Goal: Information Seeking & Learning: Learn about a topic

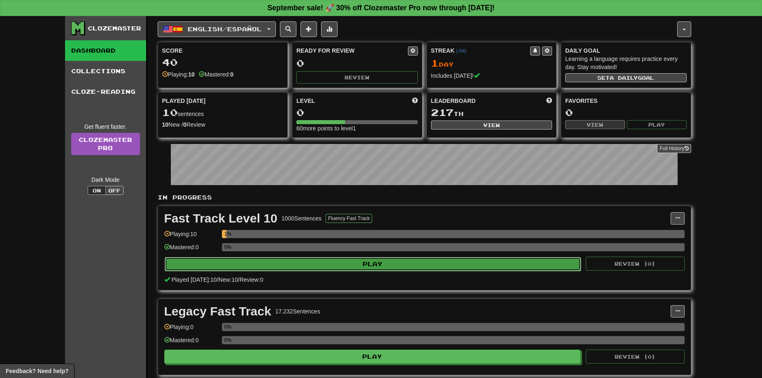
click at [337, 270] on button "Play" at bounding box center [373, 264] width 416 height 14
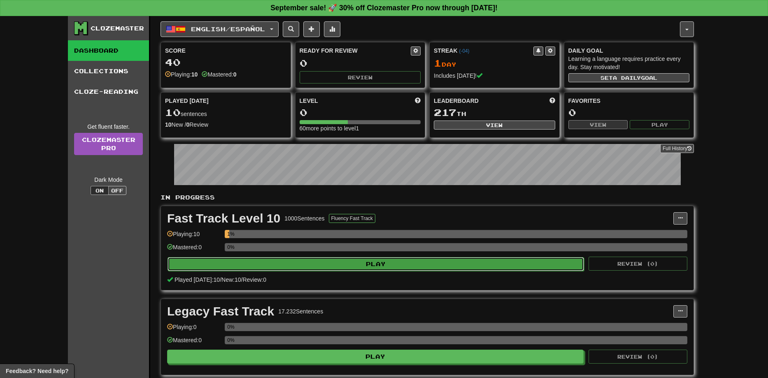
select select "**"
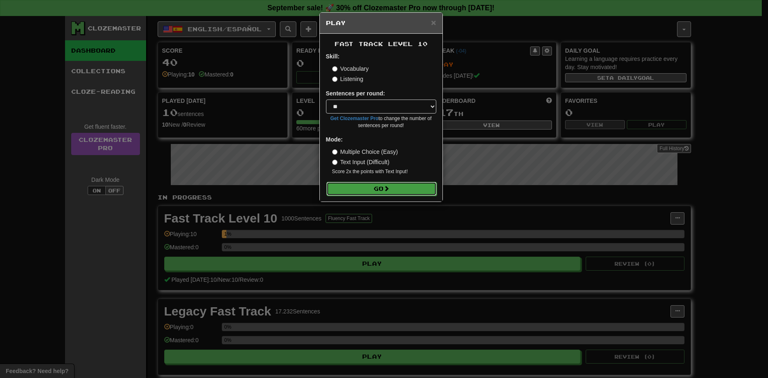
click at [363, 188] on button "Go" at bounding box center [381, 189] width 110 height 14
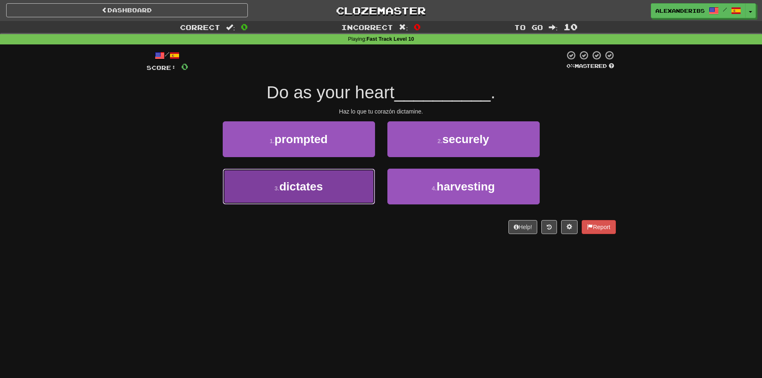
click at [328, 195] on button "3 . dictates" at bounding box center [299, 187] width 152 height 36
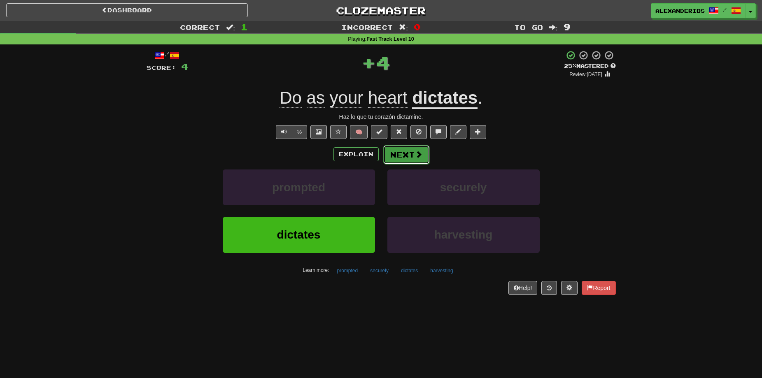
click at [400, 159] on button "Next" at bounding box center [406, 154] width 46 height 19
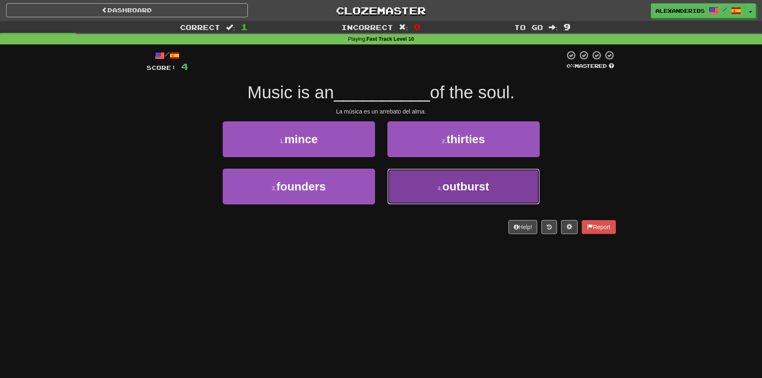
click at [452, 188] on span "outburst" at bounding box center [465, 186] width 47 height 13
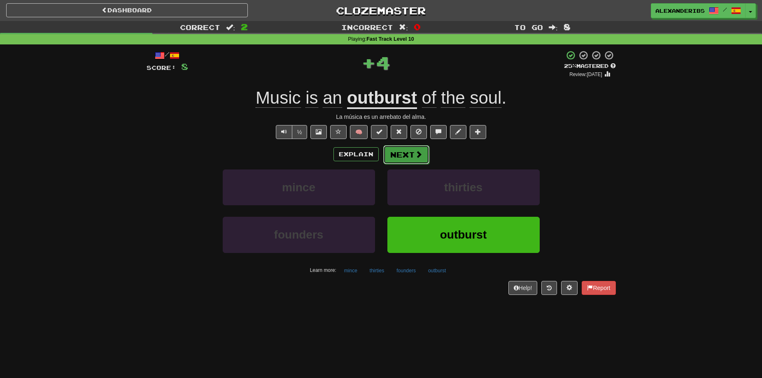
click at [407, 153] on button "Next" at bounding box center [406, 154] width 46 height 19
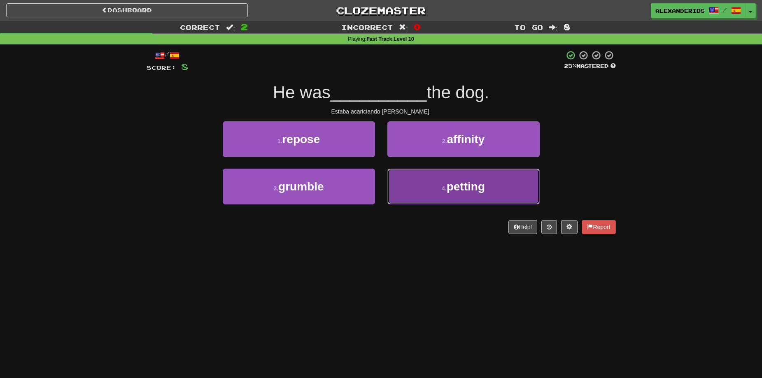
click at [428, 188] on button "4 . petting" at bounding box center [463, 187] width 152 height 36
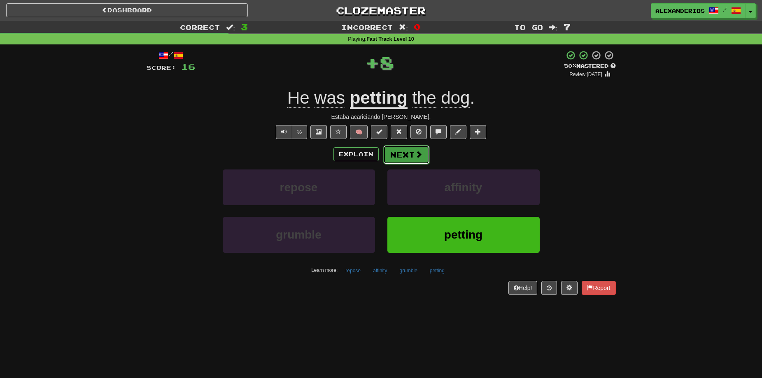
click at [417, 161] on button "Next" at bounding box center [406, 154] width 46 height 19
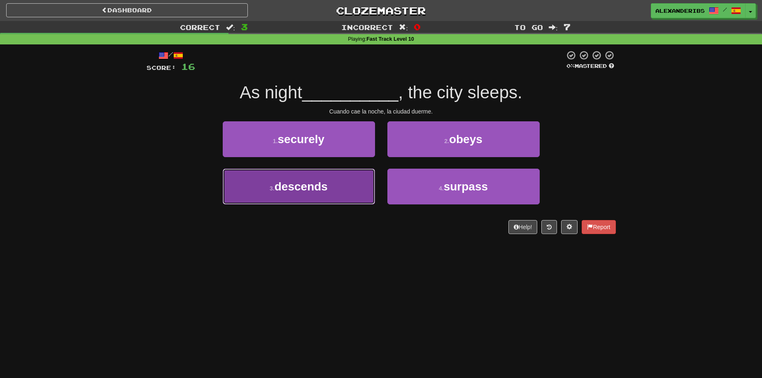
click at [349, 192] on button "3 . descends" at bounding box center [299, 187] width 152 height 36
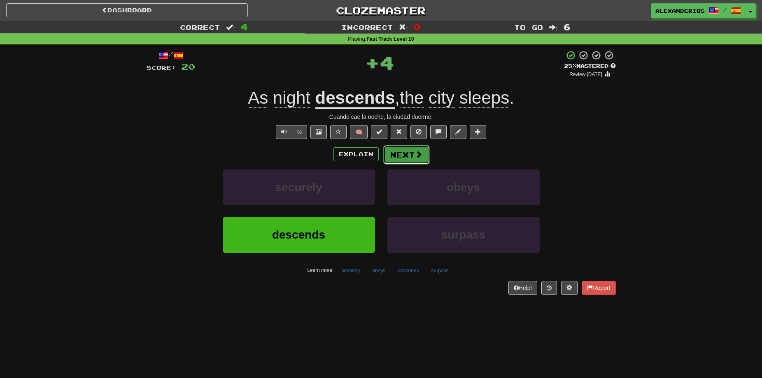
click at [402, 150] on button "Next" at bounding box center [406, 154] width 46 height 19
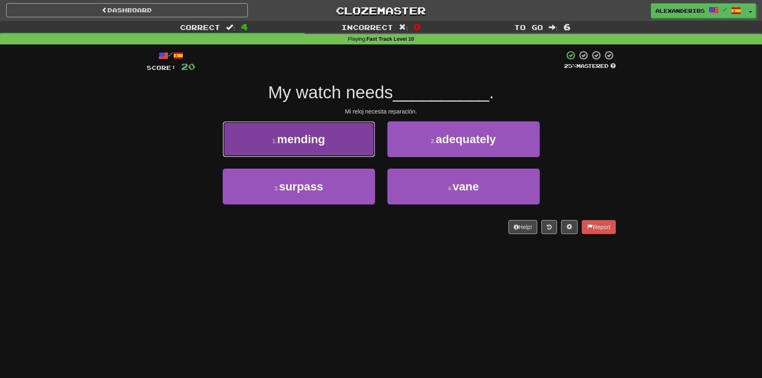
click at [320, 127] on button "1 . mending" at bounding box center [299, 139] width 152 height 36
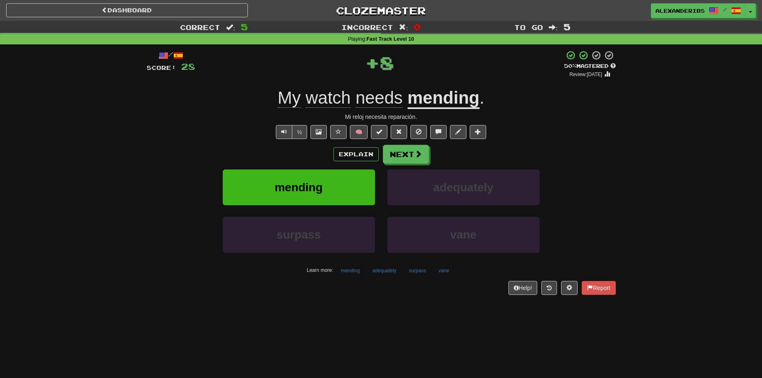
click at [400, 144] on div "/ Score: 28 + 8 50 % Mastered Review: 2025-09-30 My watch needs mending . Mi re…" at bounding box center [381, 172] width 469 height 244
click at [398, 150] on button "Next" at bounding box center [406, 154] width 46 height 19
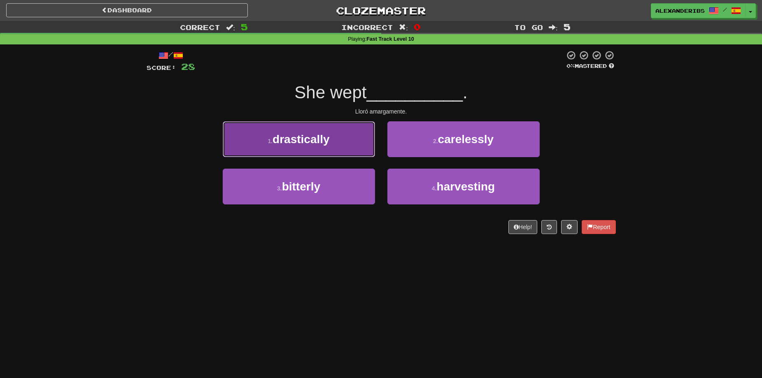
click at [334, 138] on button "1 . drastically" at bounding box center [299, 139] width 152 height 36
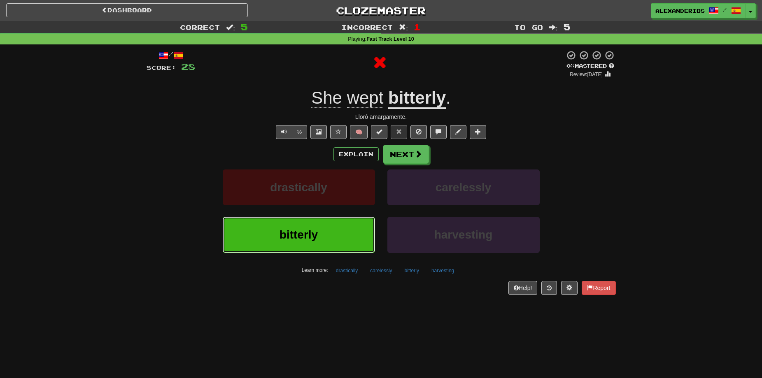
click at [340, 229] on button "bitterly" at bounding box center [299, 235] width 152 height 36
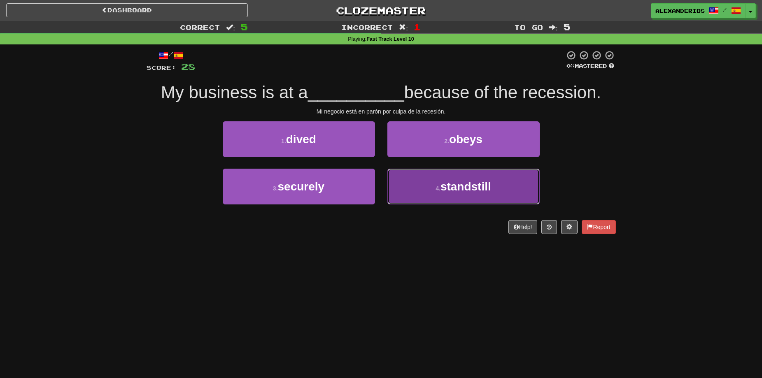
click at [411, 186] on button "4 . standstill" at bounding box center [463, 187] width 152 height 36
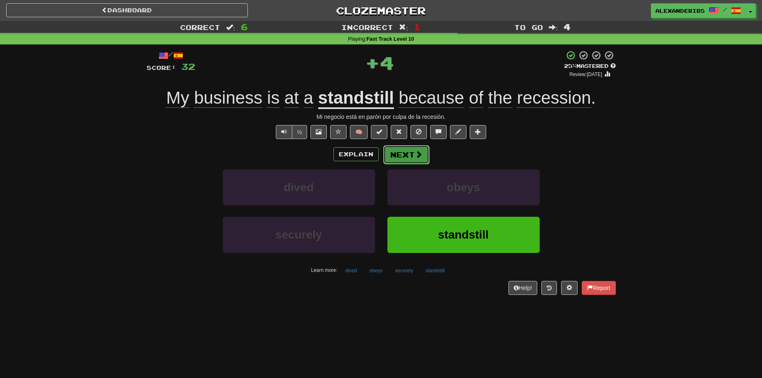
click at [396, 163] on button "Next" at bounding box center [406, 154] width 46 height 19
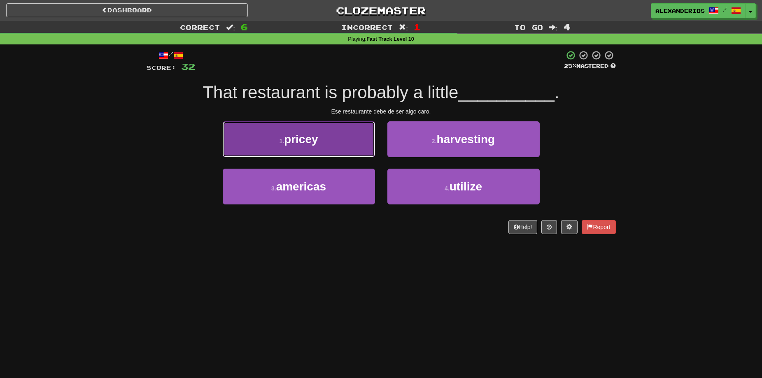
click at [325, 151] on button "1 . pricey" at bounding box center [299, 139] width 152 height 36
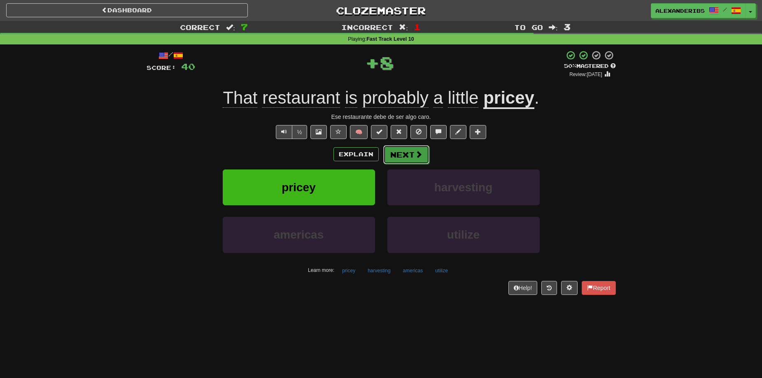
click at [416, 153] on span at bounding box center [418, 154] width 7 height 7
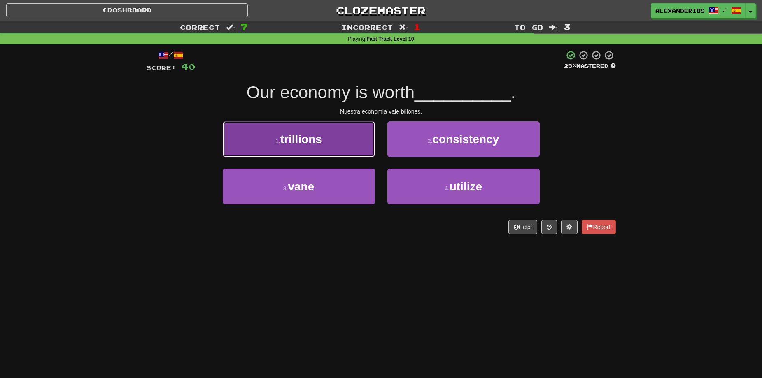
click at [325, 150] on button "1 . trillions" at bounding box center [299, 139] width 152 height 36
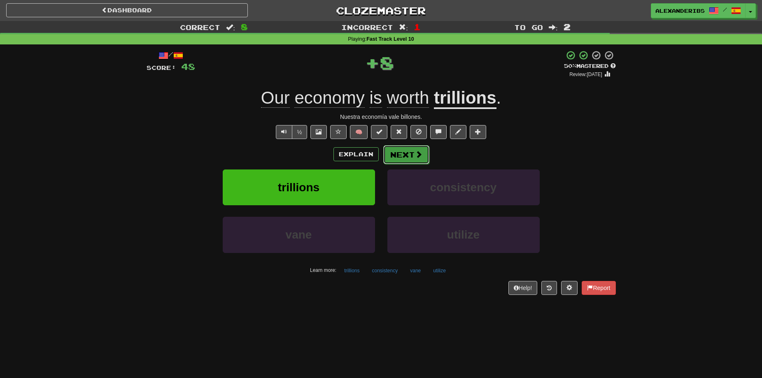
click at [412, 158] on button "Next" at bounding box center [406, 154] width 46 height 19
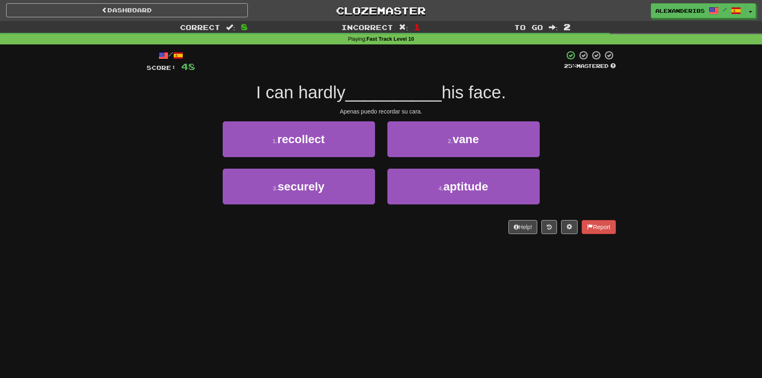
click at [344, 157] on div "1 . recollect" at bounding box center [298, 144] width 165 height 47
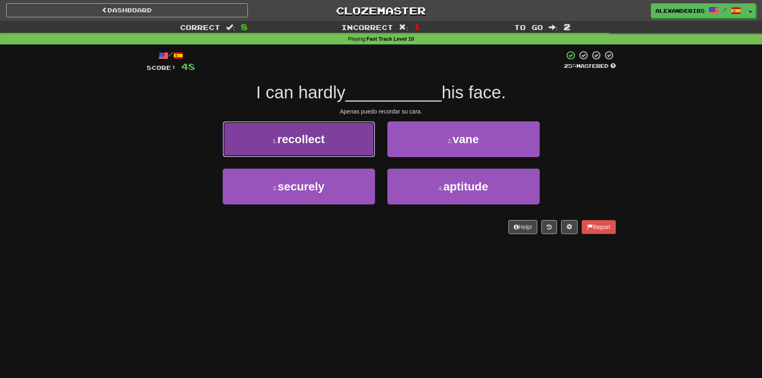
click at [349, 150] on button "1 . recollect" at bounding box center [299, 139] width 152 height 36
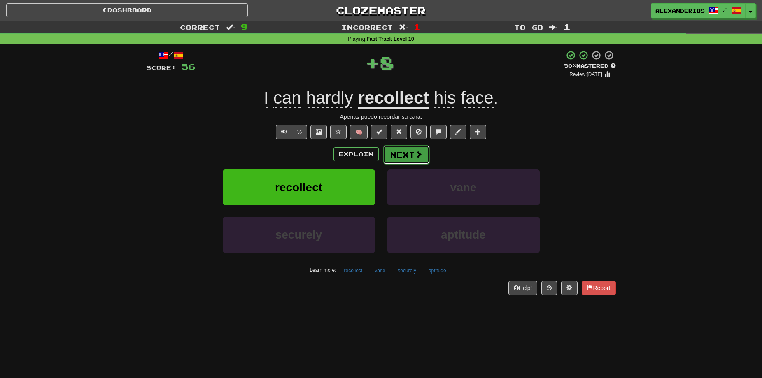
click at [393, 154] on button "Next" at bounding box center [406, 154] width 46 height 19
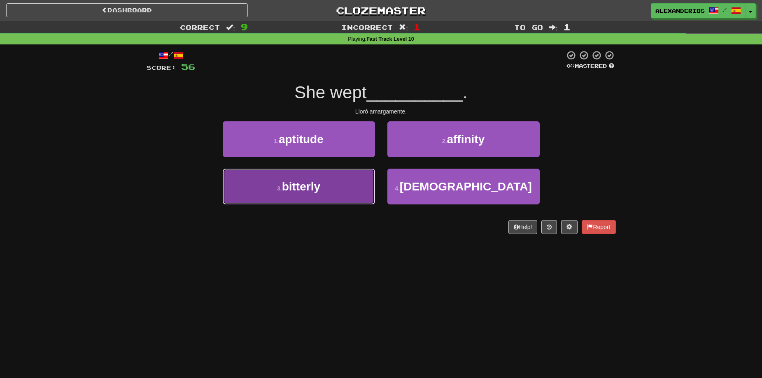
click at [332, 187] on button "3 . bitterly" at bounding box center [299, 187] width 152 height 36
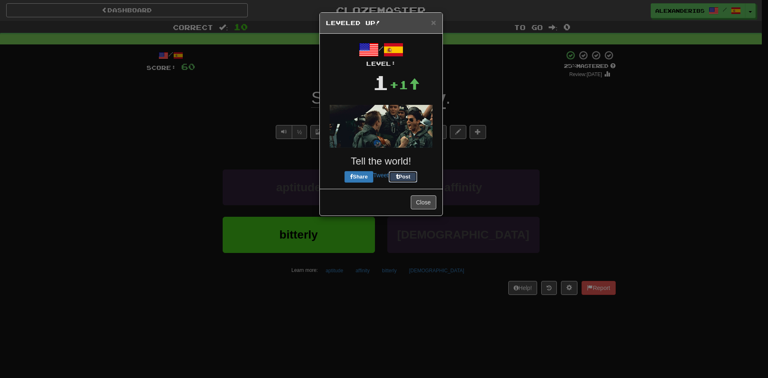
click at [391, 154] on div "/ Level: 1 +1 Tell the world! Share Tweet Post" at bounding box center [381, 111] width 110 height 143
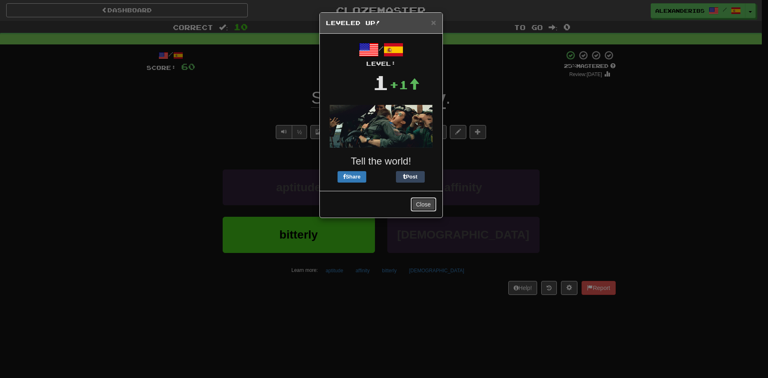
click at [431, 207] on button "Close" at bounding box center [424, 205] width 26 height 14
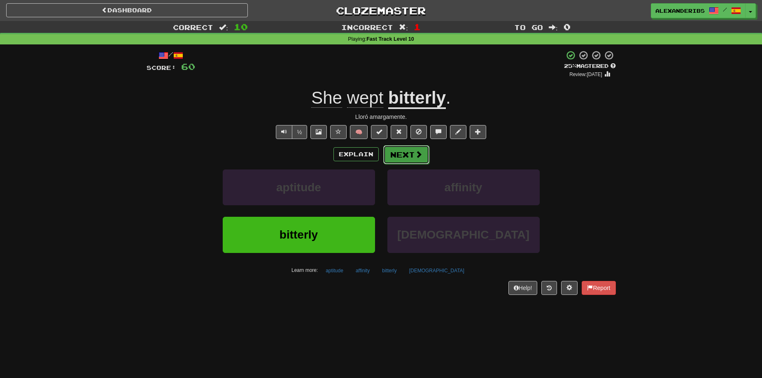
click at [421, 156] on button "Next" at bounding box center [406, 154] width 46 height 19
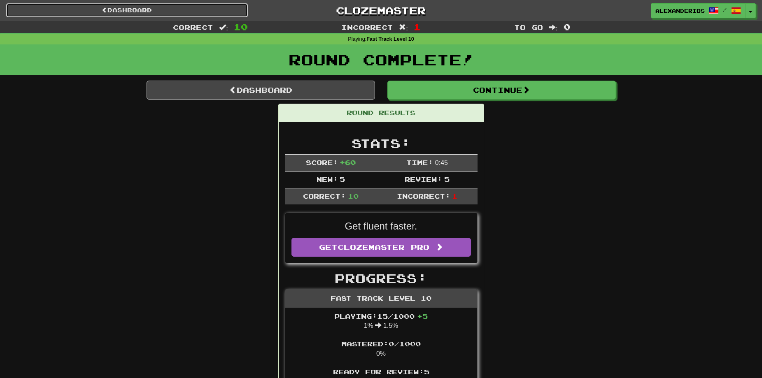
click at [202, 7] on link "Dashboard" at bounding box center [127, 10] width 242 height 14
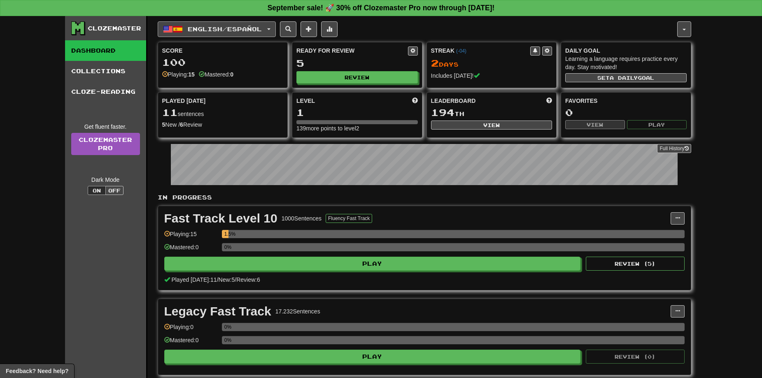
click at [240, 35] on button "English / Español" at bounding box center [217, 29] width 118 height 16
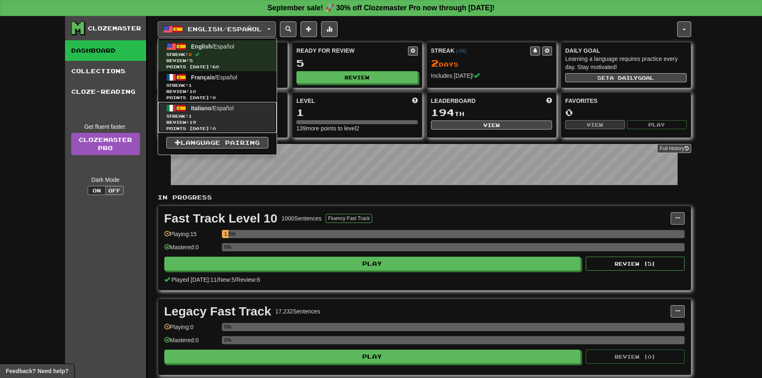
click at [228, 111] on span "Italiano / Español" at bounding box center [212, 108] width 43 height 7
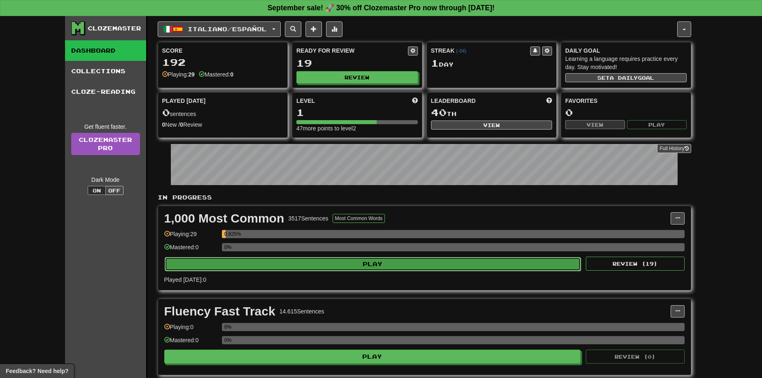
click at [353, 268] on button "Play" at bounding box center [373, 264] width 416 height 14
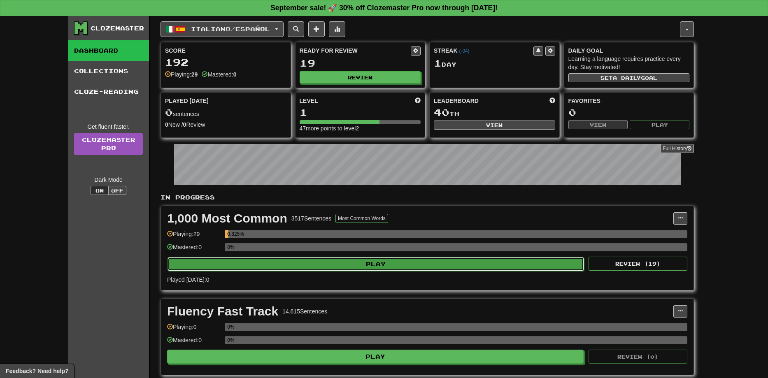
select select "**"
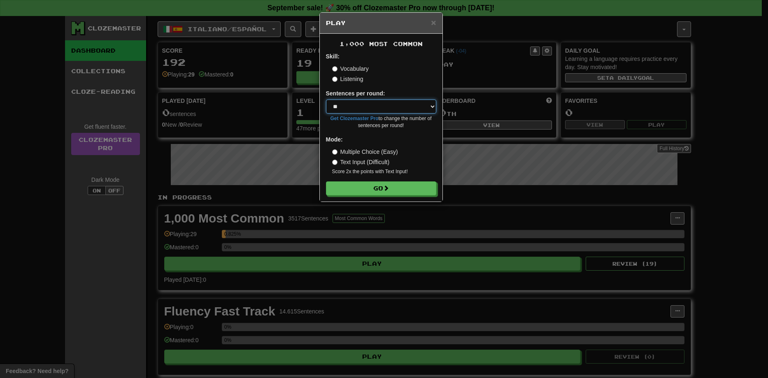
click at [398, 110] on select "* ** ** ** ** ** *** ********" at bounding box center [381, 107] width 110 height 14
click at [326, 100] on select "* ** ** ** ** ** *** ********" at bounding box center [381, 107] width 110 height 14
click at [372, 191] on button "Go" at bounding box center [381, 189] width 110 height 14
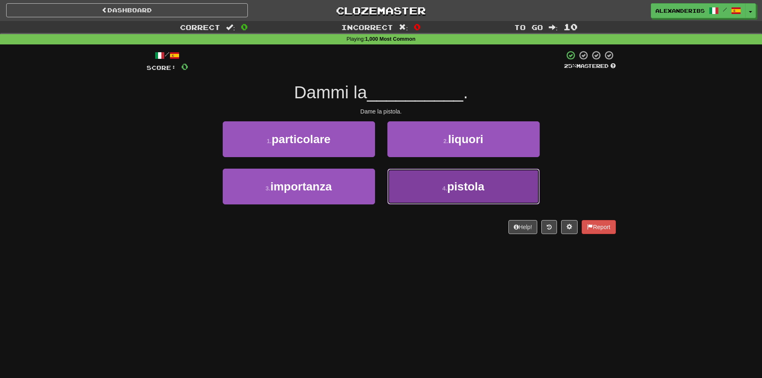
click at [432, 192] on button "4 . pistola" at bounding box center [463, 187] width 152 height 36
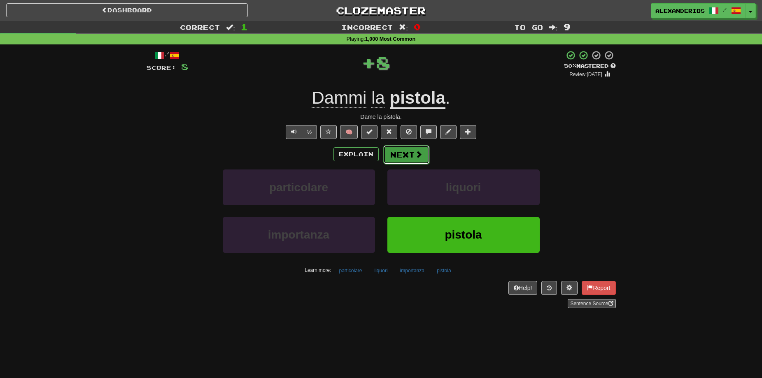
click at [415, 152] on span at bounding box center [418, 154] width 7 height 7
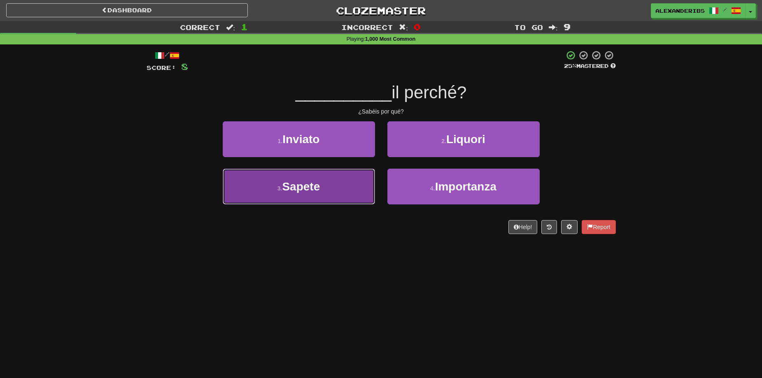
click at [331, 188] on button "3 . [GEOGRAPHIC_DATA]" at bounding box center [299, 187] width 152 height 36
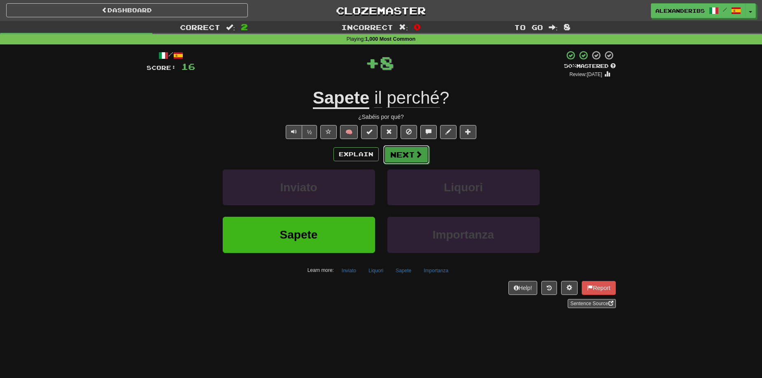
click at [407, 152] on button "Next" at bounding box center [406, 154] width 46 height 19
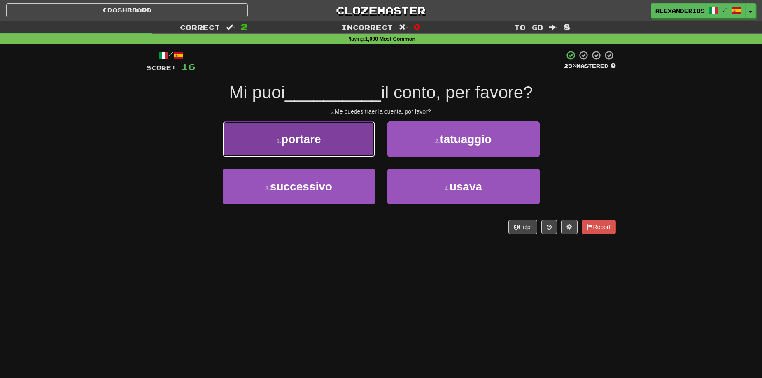
click at [355, 145] on button "1 . portare" at bounding box center [299, 139] width 152 height 36
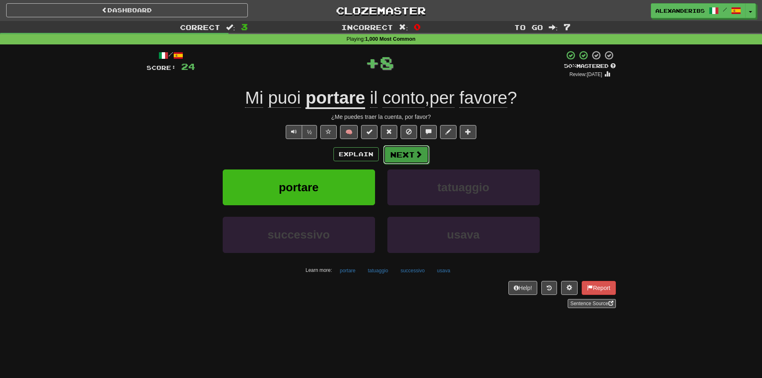
click at [408, 157] on button "Next" at bounding box center [406, 154] width 46 height 19
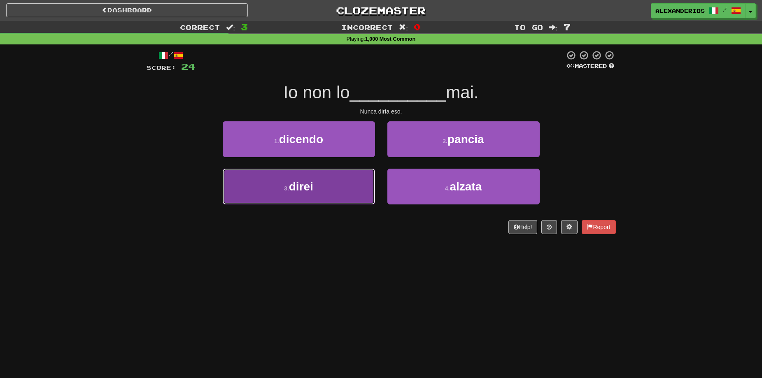
click at [331, 184] on button "3 . direi" at bounding box center [299, 187] width 152 height 36
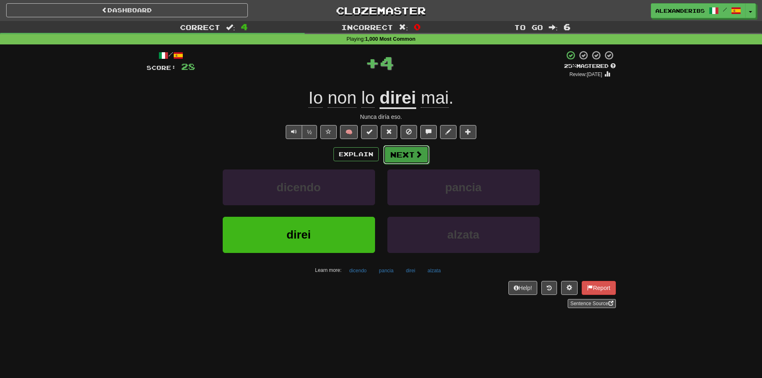
click at [404, 152] on button "Next" at bounding box center [406, 154] width 46 height 19
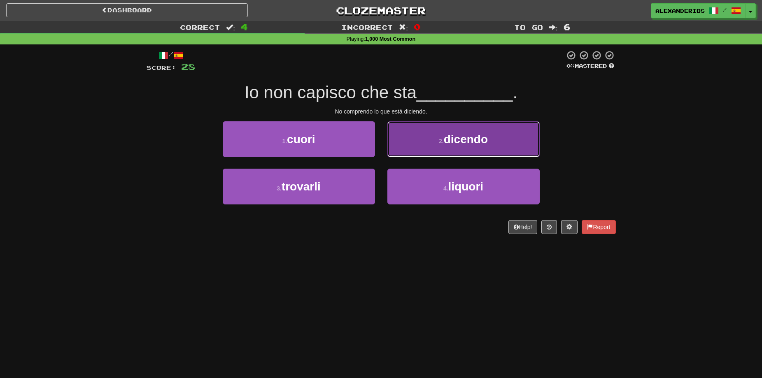
click at [421, 143] on button "2 . dicendo" at bounding box center [463, 139] width 152 height 36
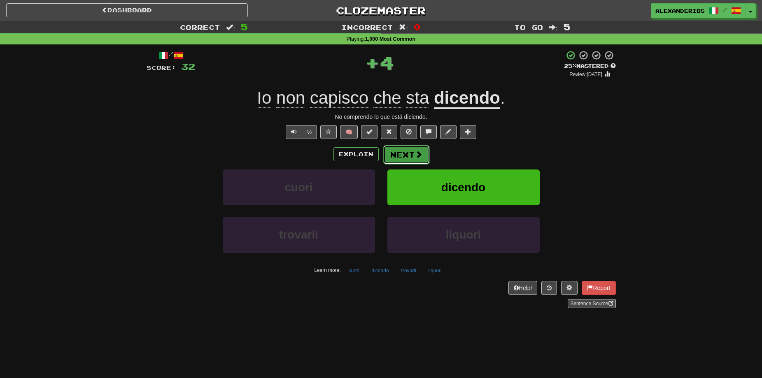
click at [405, 156] on button "Next" at bounding box center [406, 154] width 46 height 19
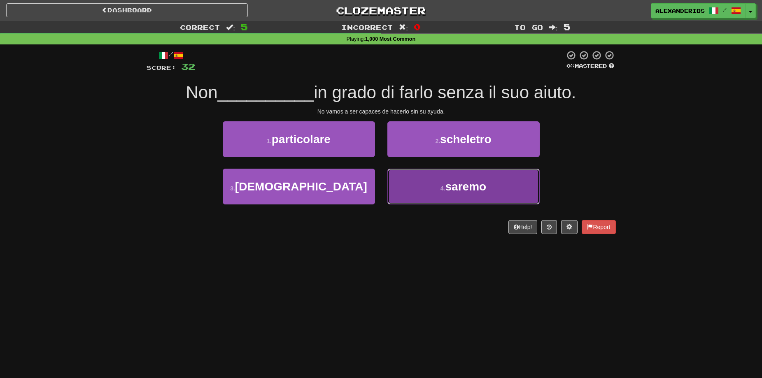
click at [400, 171] on button "4 . saremo" at bounding box center [463, 187] width 152 height 36
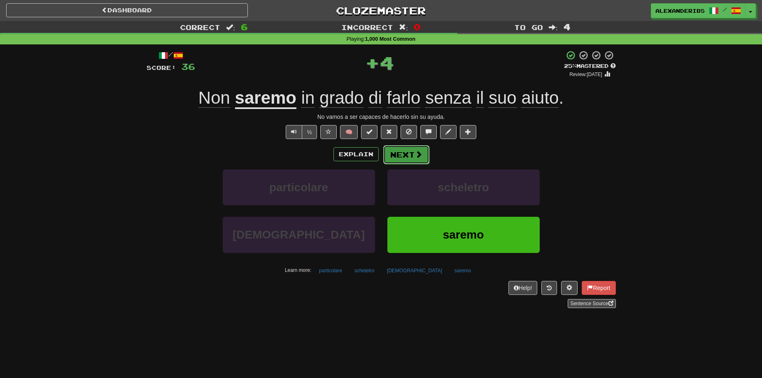
click at [398, 152] on button "Next" at bounding box center [406, 154] width 46 height 19
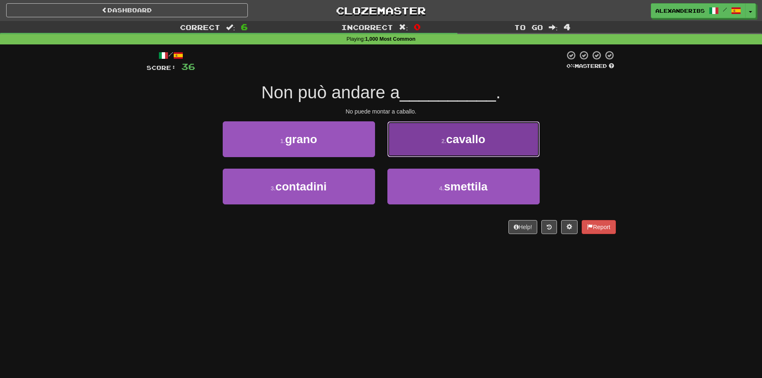
click at [420, 141] on button "2 . cavallo" at bounding box center [463, 139] width 152 height 36
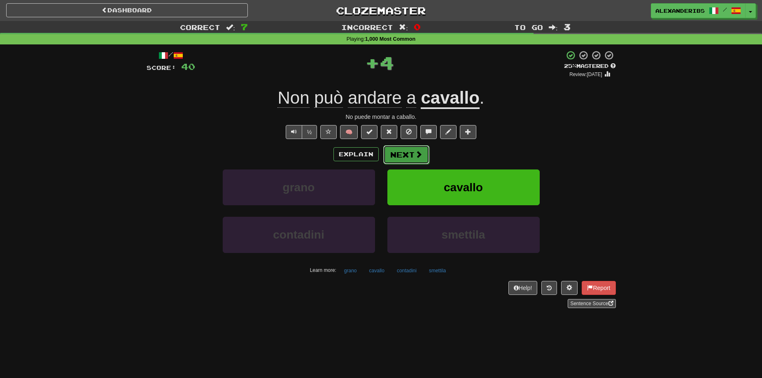
click at [409, 155] on button "Next" at bounding box center [406, 154] width 46 height 19
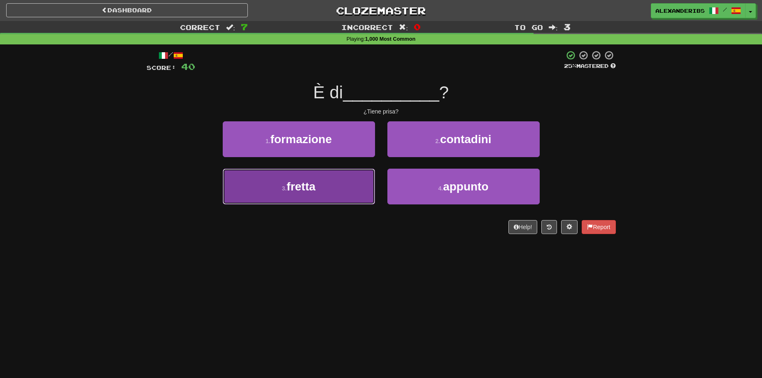
click at [356, 188] on button "3 . fretta" at bounding box center [299, 187] width 152 height 36
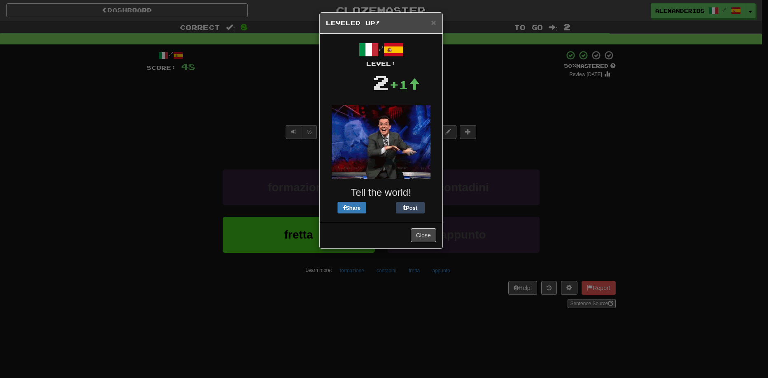
click at [411, 154] on img at bounding box center [381, 142] width 99 height 74
click at [419, 236] on button "Close" at bounding box center [424, 235] width 26 height 14
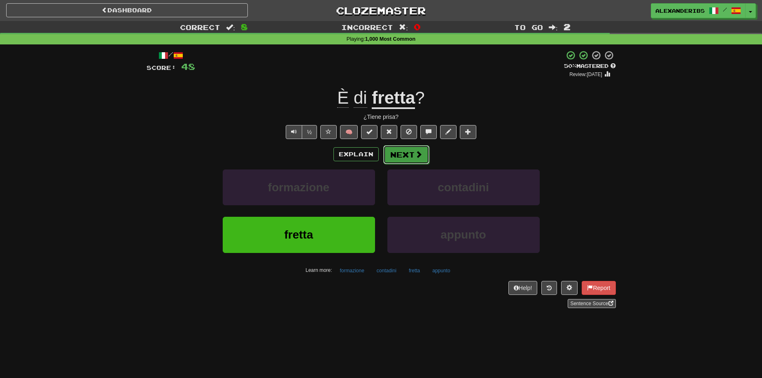
click at [419, 156] on span at bounding box center [418, 154] width 7 height 7
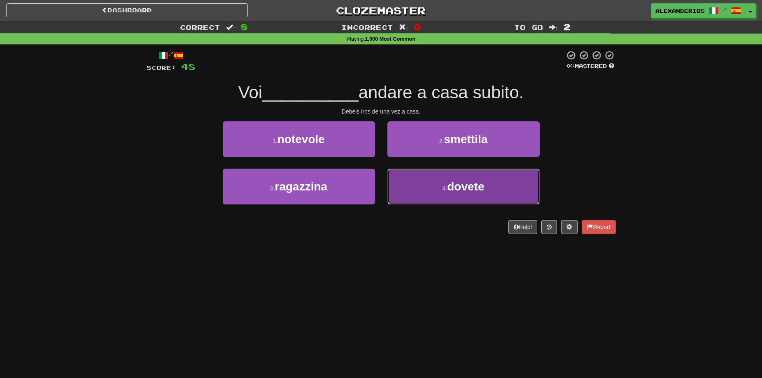
click at [411, 184] on button "4 . dovete" at bounding box center [463, 187] width 152 height 36
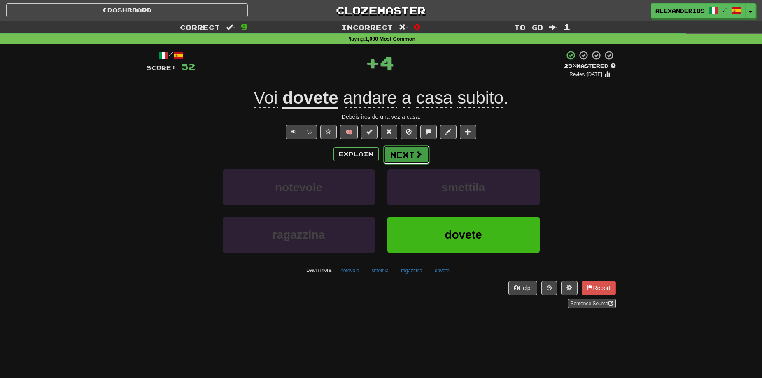
click at [393, 152] on button "Next" at bounding box center [406, 154] width 46 height 19
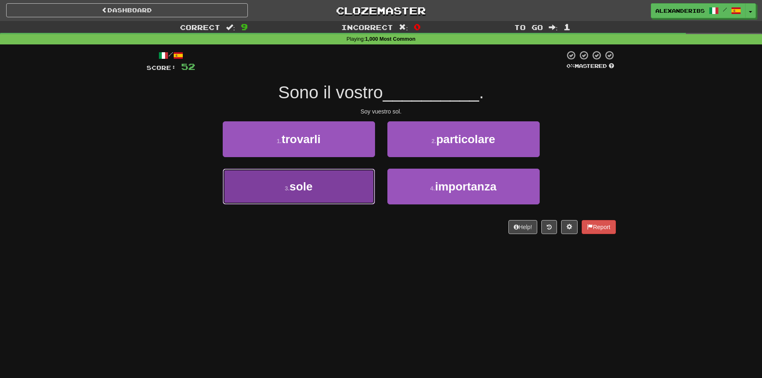
click at [347, 182] on button "3 . sole" at bounding box center [299, 187] width 152 height 36
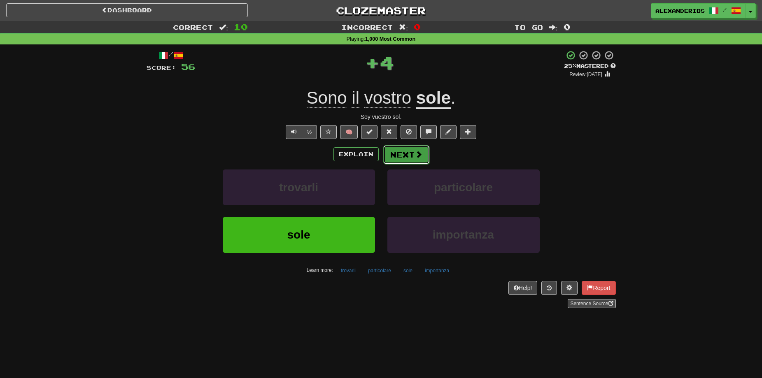
click at [412, 159] on button "Next" at bounding box center [406, 154] width 46 height 19
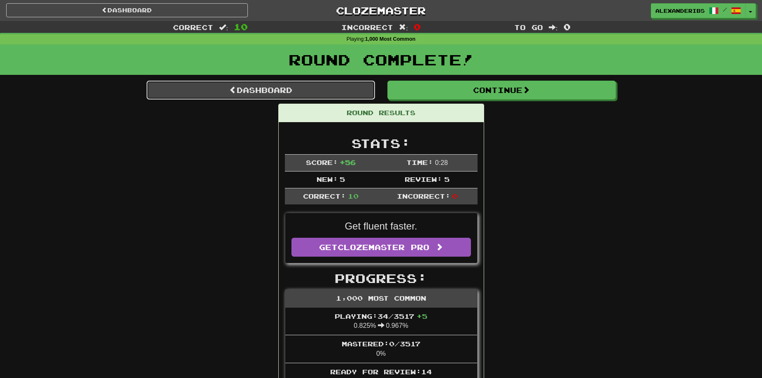
click at [323, 90] on link "Dashboard" at bounding box center [261, 90] width 228 height 19
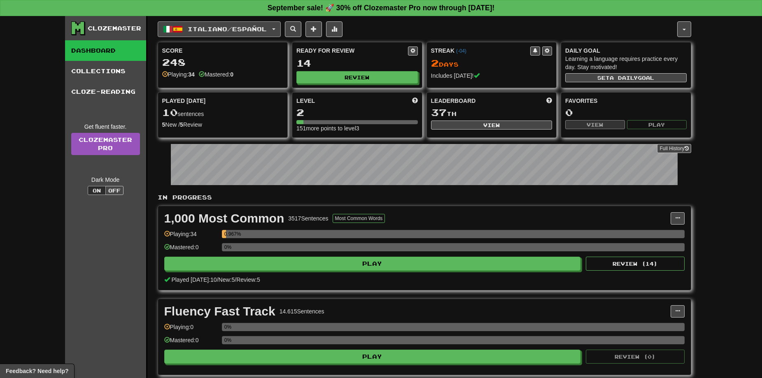
click at [249, 33] on button "Italiano / Español" at bounding box center [219, 29] width 123 height 16
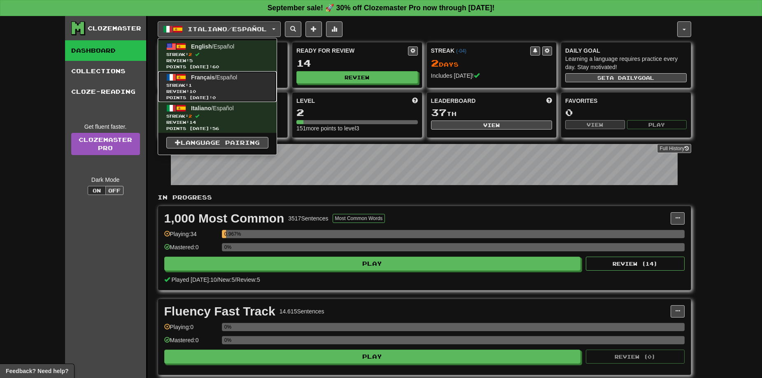
click at [237, 76] on span "Français / Español" at bounding box center [214, 77] width 46 height 7
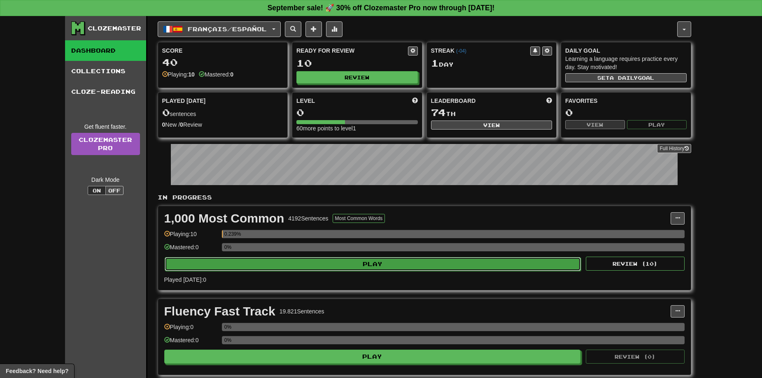
click at [365, 262] on button "Play" at bounding box center [373, 264] width 416 height 14
select select "**"
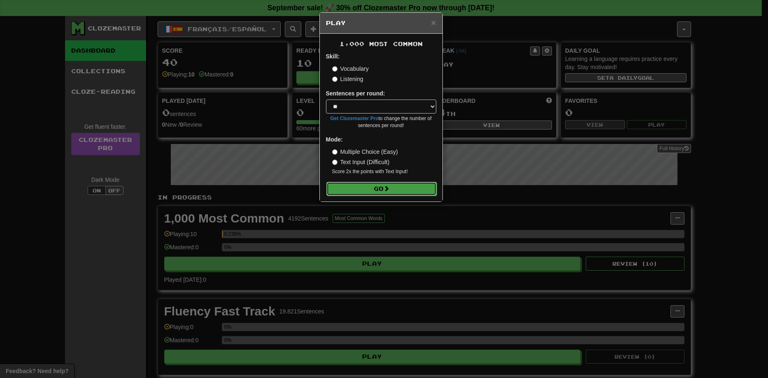
click at [367, 193] on button "Go" at bounding box center [381, 189] width 110 height 14
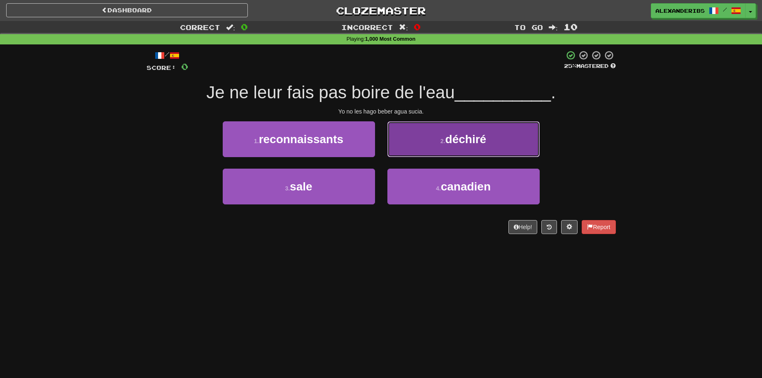
click at [412, 148] on button "2 . déchiré" at bounding box center [463, 139] width 152 height 36
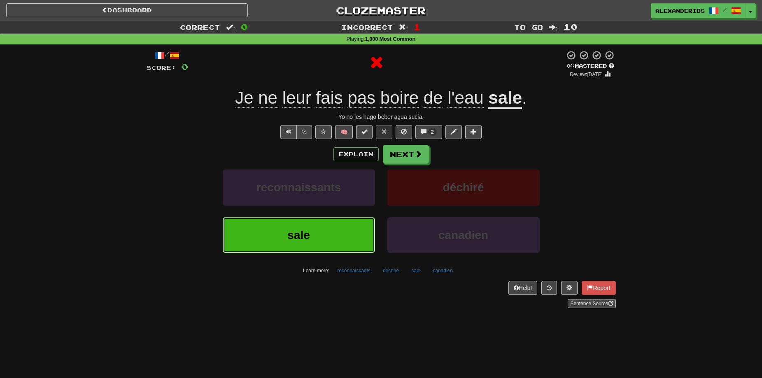
click at [308, 246] on button "sale" at bounding box center [299, 235] width 152 height 36
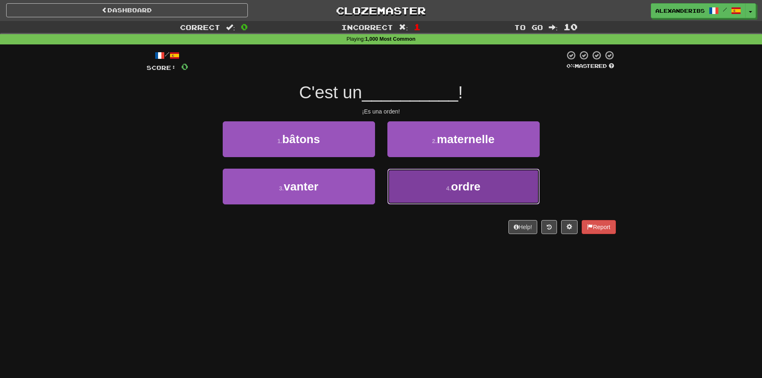
click at [425, 185] on button "4 . ordre" at bounding box center [463, 187] width 152 height 36
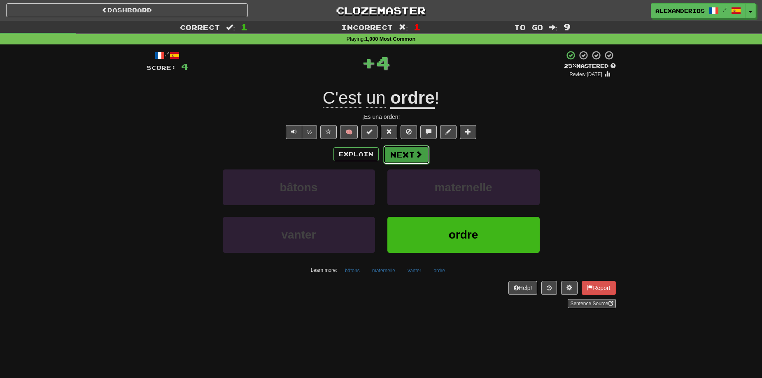
click at [412, 155] on button "Next" at bounding box center [406, 154] width 46 height 19
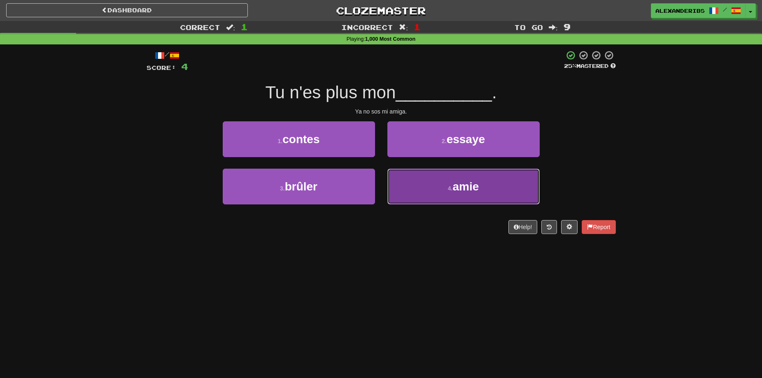
click at [430, 189] on button "4 . amie" at bounding box center [463, 187] width 152 height 36
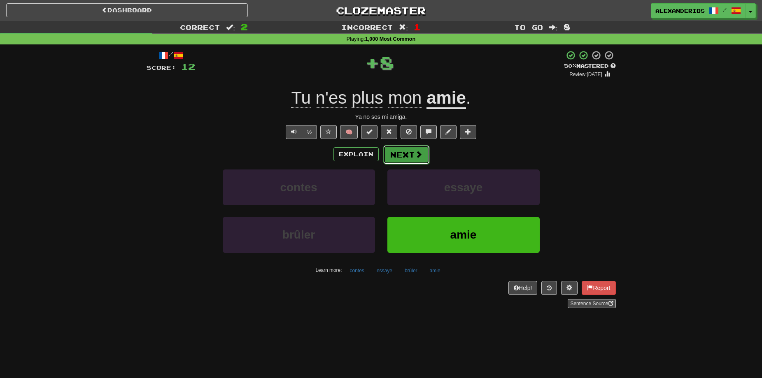
click at [410, 161] on button "Next" at bounding box center [406, 154] width 46 height 19
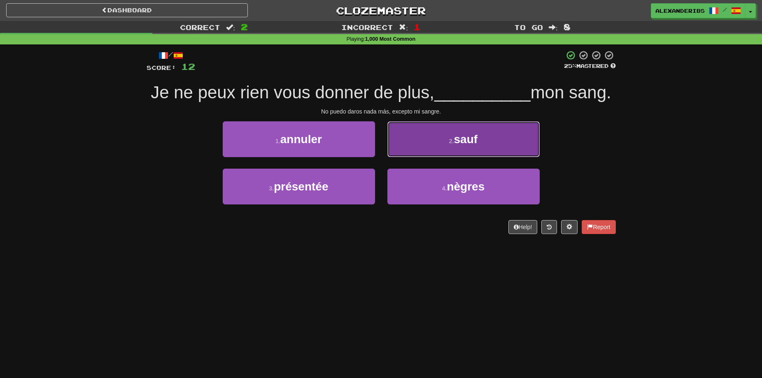
click at [421, 157] on button "2 . sauf" at bounding box center [463, 139] width 152 height 36
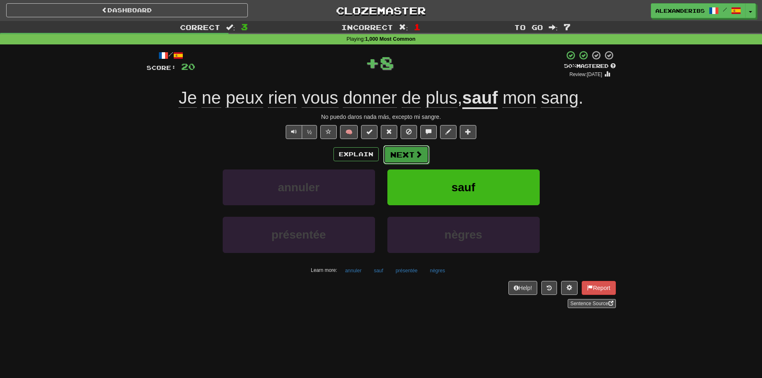
click at [405, 158] on button "Next" at bounding box center [406, 154] width 46 height 19
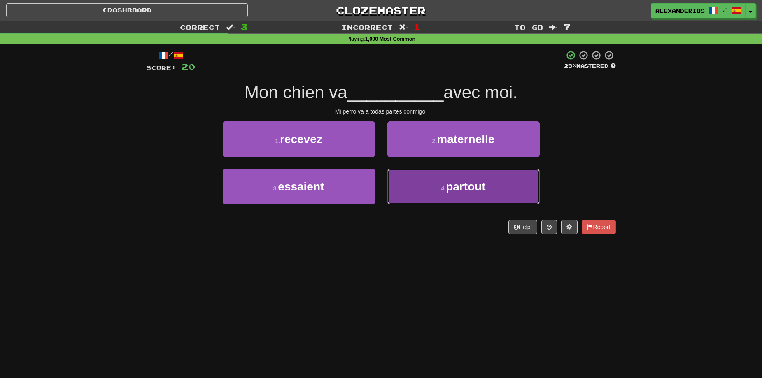
click at [416, 188] on button "4 . partout" at bounding box center [463, 187] width 152 height 36
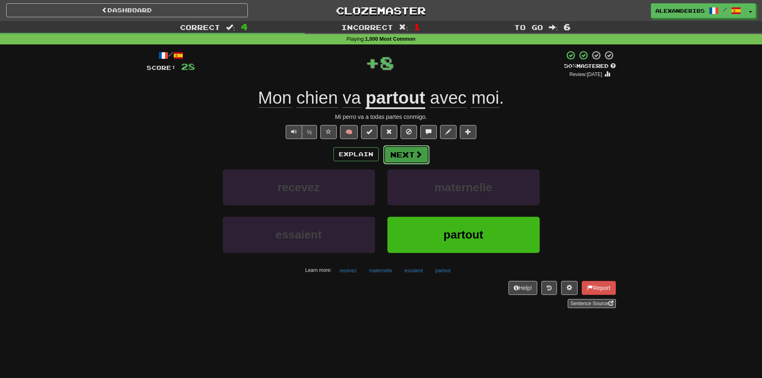
click at [407, 159] on button "Next" at bounding box center [406, 154] width 46 height 19
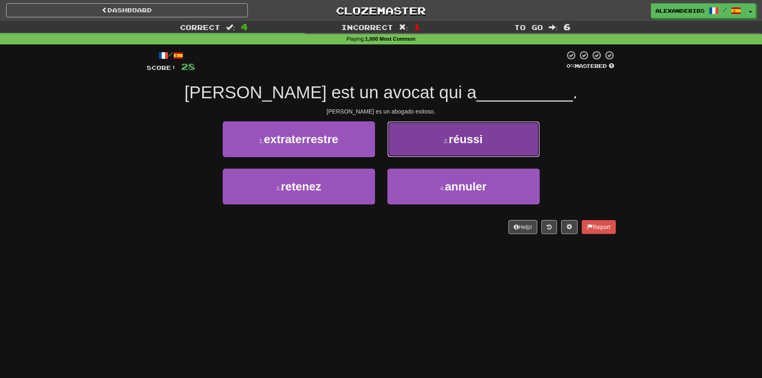
click at [421, 151] on button "2 . réussi" at bounding box center [463, 139] width 152 height 36
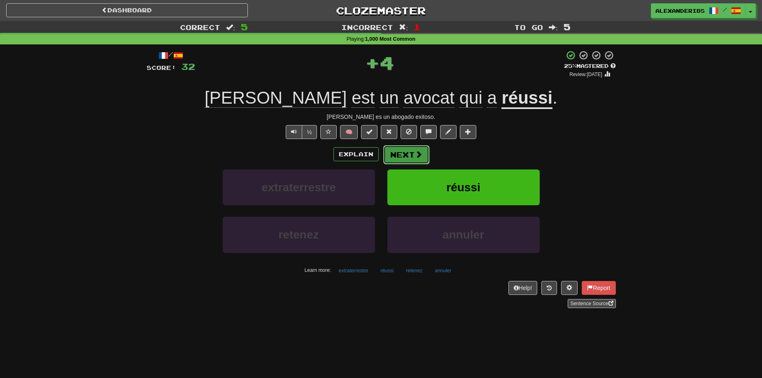
click at [405, 159] on button "Next" at bounding box center [406, 154] width 46 height 19
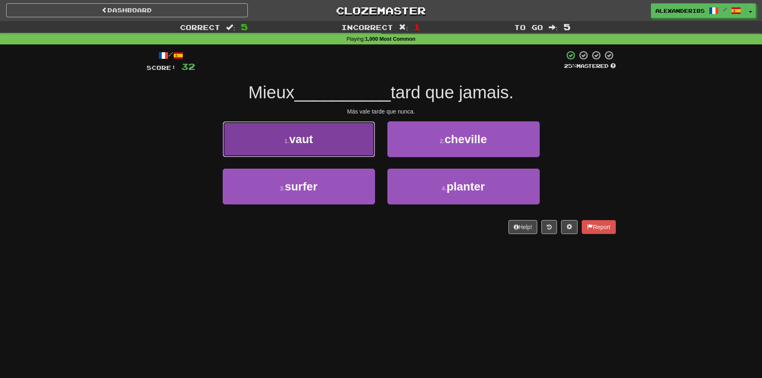
click at [356, 142] on button "1 . vaut" at bounding box center [299, 139] width 152 height 36
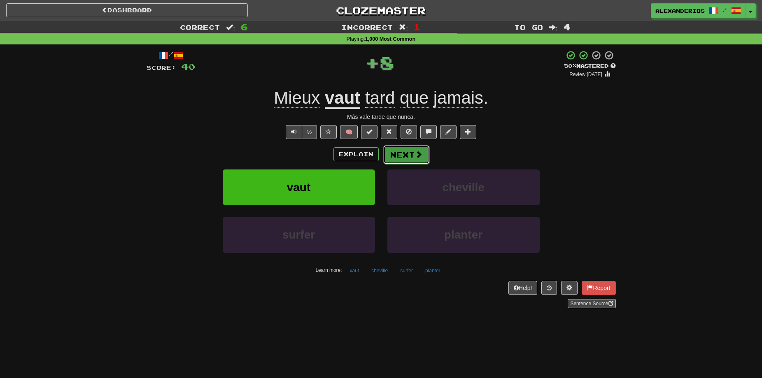
click at [415, 151] on span at bounding box center [418, 154] width 7 height 7
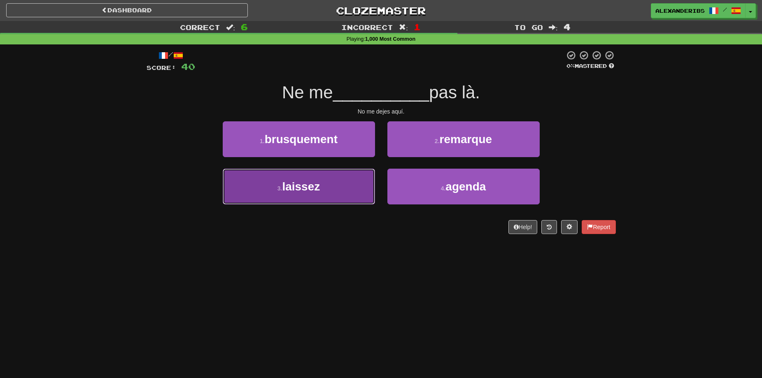
click at [344, 192] on button "3 . laissez" at bounding box center [299, 187] width 152 height 36
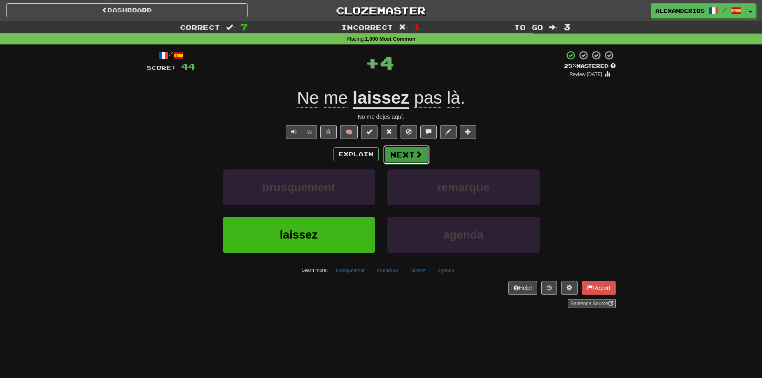
click at [411, 162] on button "Next" at bounding box center [406, 154] width 46 height 19
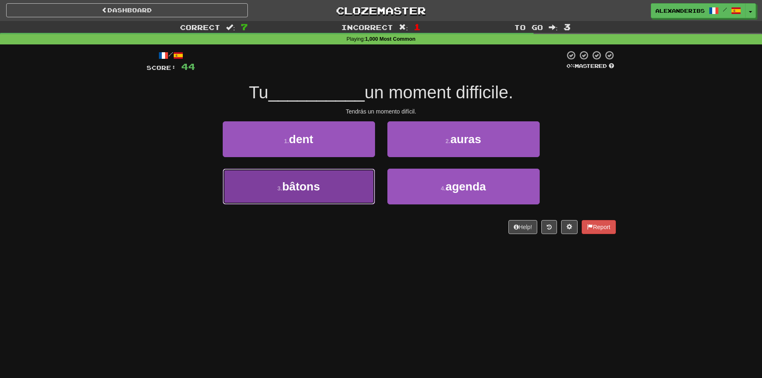
click at [335, 193] on button "3 . bâtons" at bounding box center [299, 187] width 152 height 36
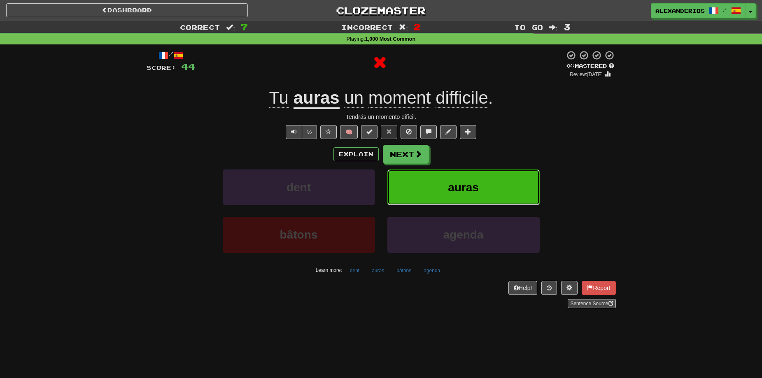
click at [424, 190] on button "auras" at bounding box center [463, 188] width 152 height 36
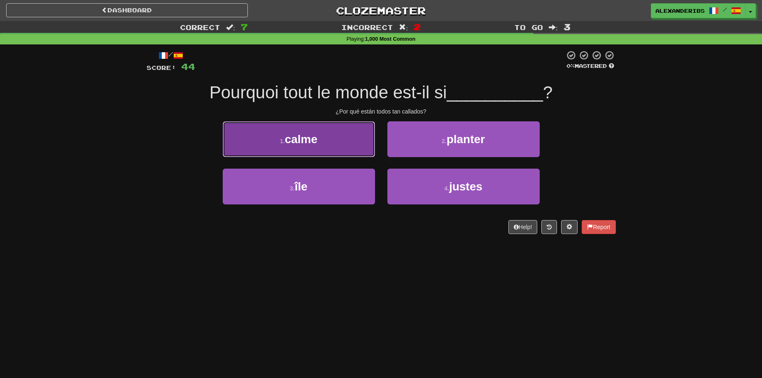
click at [351, 140] on button "1 . calme" at bounding box center [299, 139] width 152 height 36
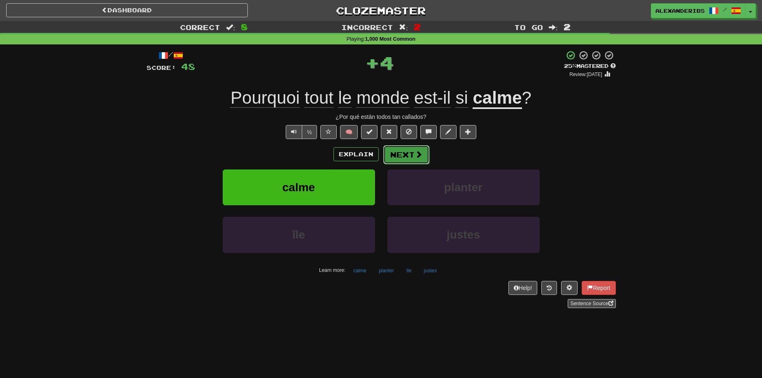
click at [411, 152] on button "Next" at bounding box center [406, 154] width 46 height 19
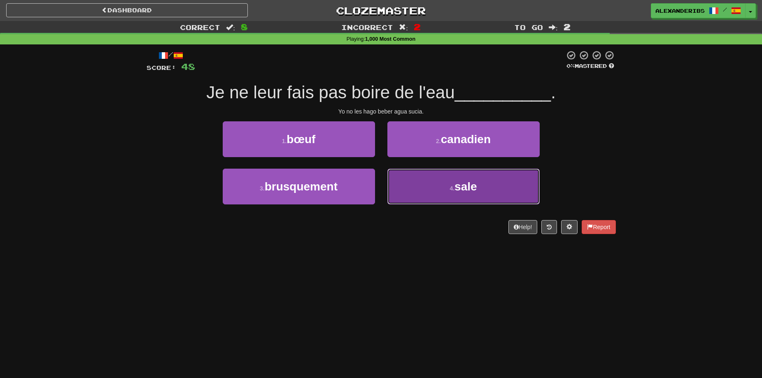
click at [439, 189] on button "4 . sale" at bounding box center [463, 187] width 152 height 36
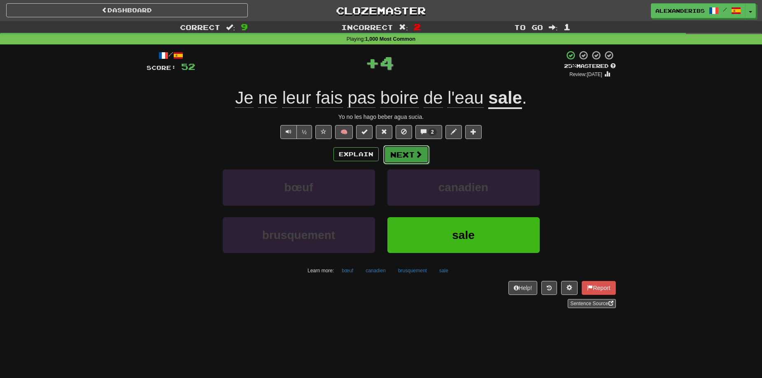
click at [418, 154] on span at bounding box center [418, 154] width 7 height 7
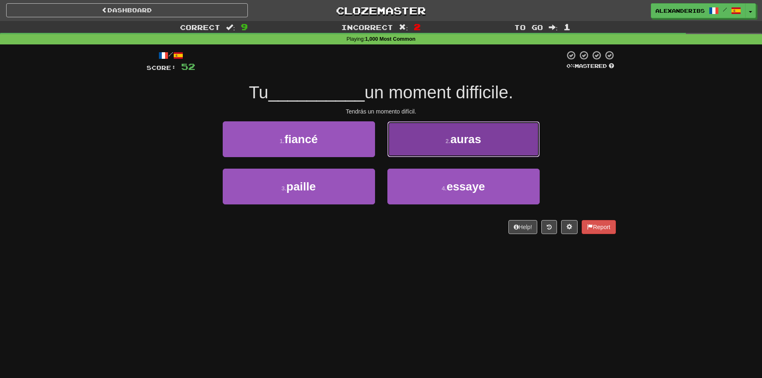
click at [446, 143] on small "2 ." at bounding box center [447, 141] width 5 height 7
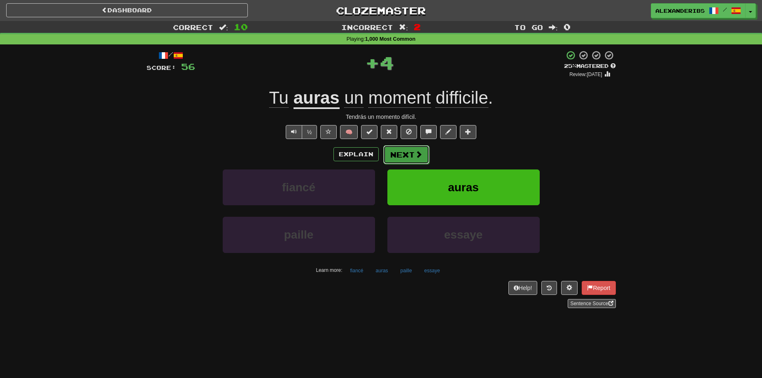
click at [413, 157] on button "Next" at bounding box center [406, 154] width 46 height 19
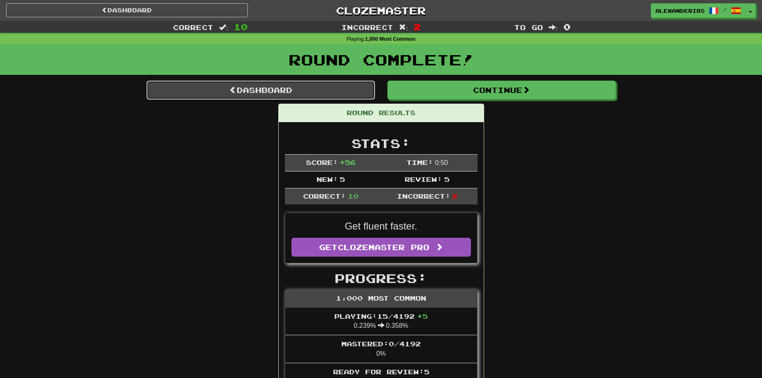
click at [322, 92] on link "Dashboard" at bounding box center [261, 90] width 228 height 19
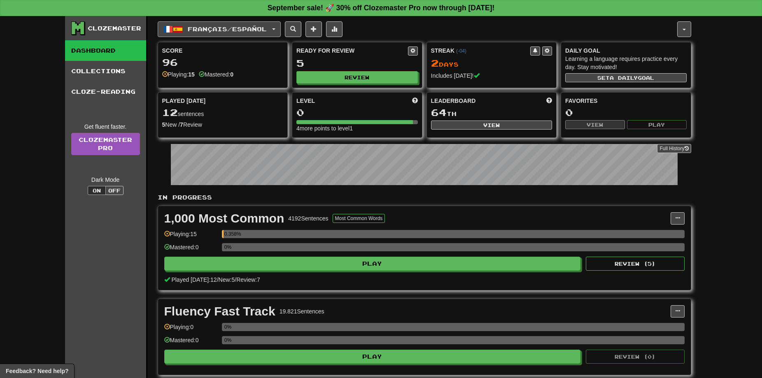
click at [262, 28] on span "Français / Español" at bounding box center [227, 29] width 79 height 7
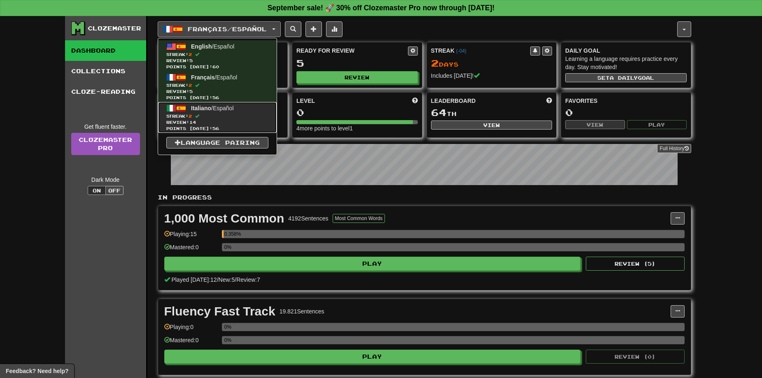
click at [240, 116] on span "Streak: 2" at bounding box center [217, 116] width 102 height 6
